Goal: Check status

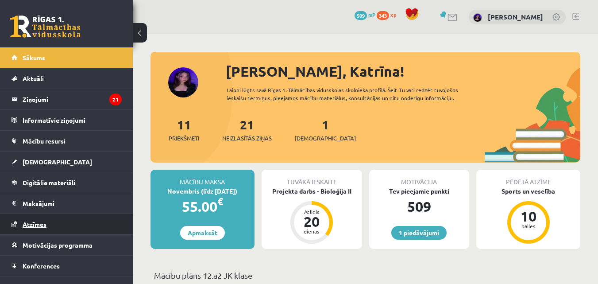
click at [37, 224] on span "Atzīmes" at bounding box center [35, 224] width 24 height 8
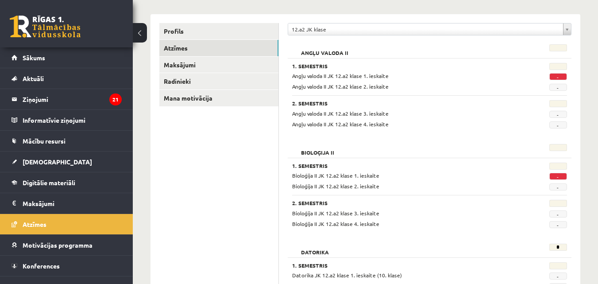
scroll to position [100, 0]
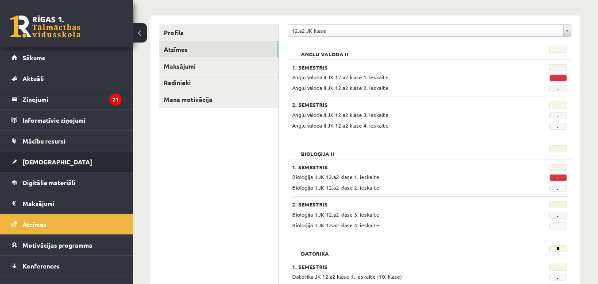
click at [38, 161] on span "[DEMOGRAPHIC_DATA]" at bounding box center [57, 161] width 69 height 8
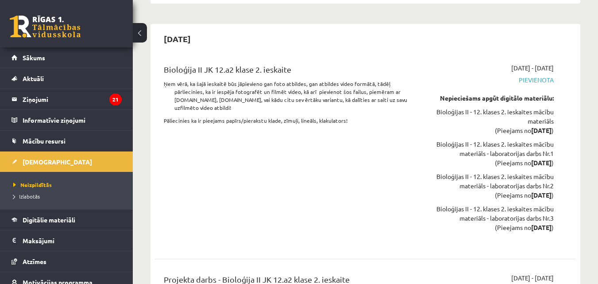
scroll to position [1646, 0]
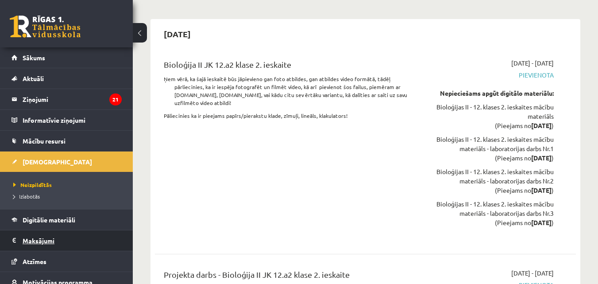
click at [48, 240] on legend "Maksājumi 0" at bounding box center [72, 240] width 99 height 20
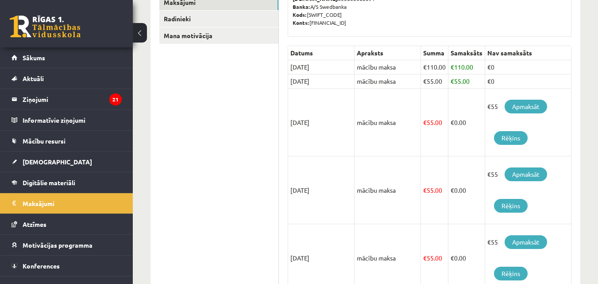
scroll to position [151, 0]
